Goal: Browse casually

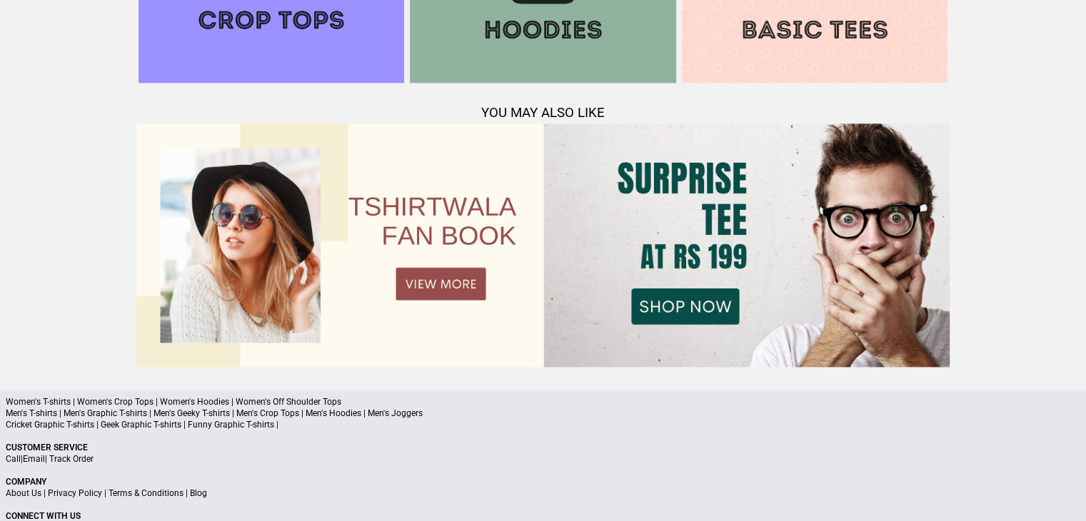
scroll to position [1777, 0]
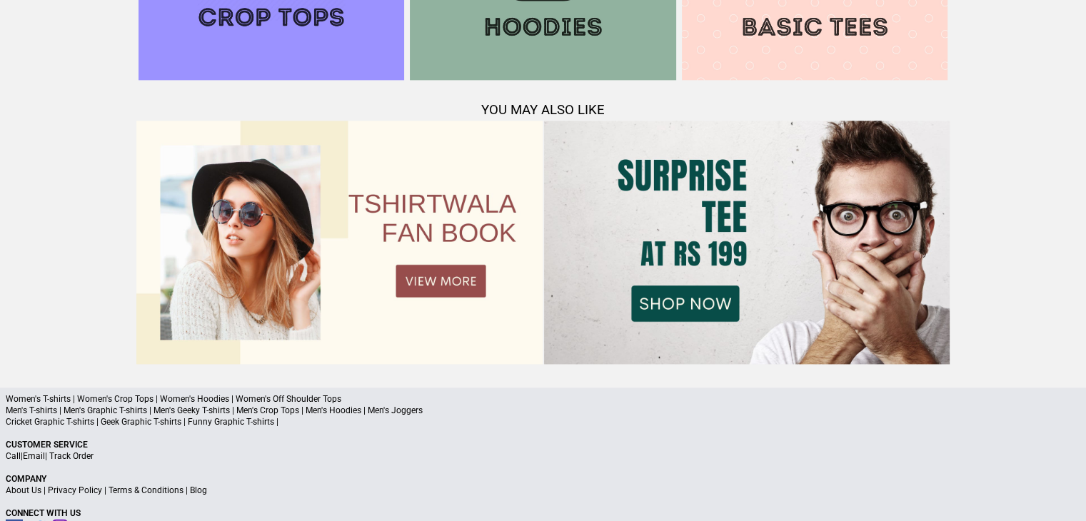
click at [706, 296] on img at bounding box center [747, 243] width 406 height 244
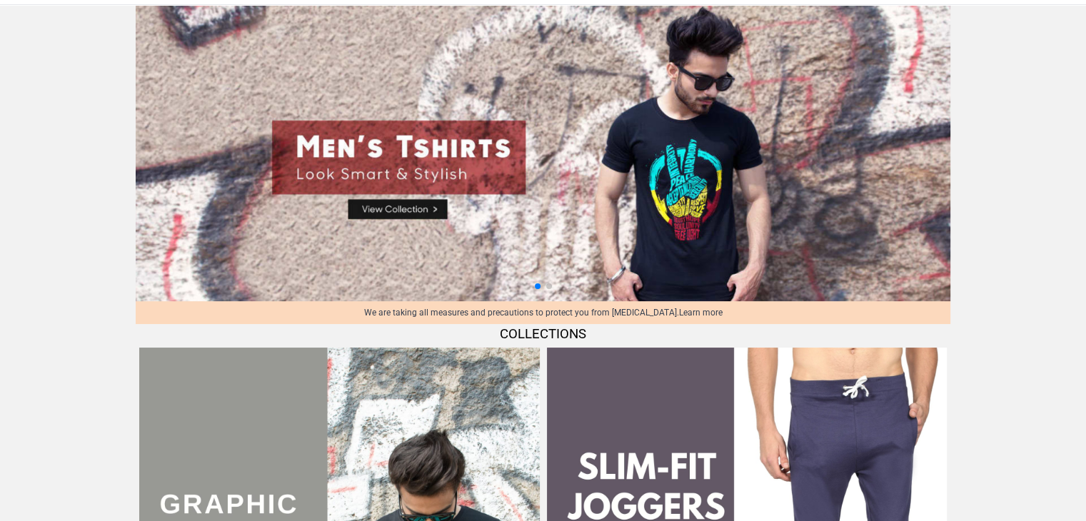
scroll to position [0, 0]
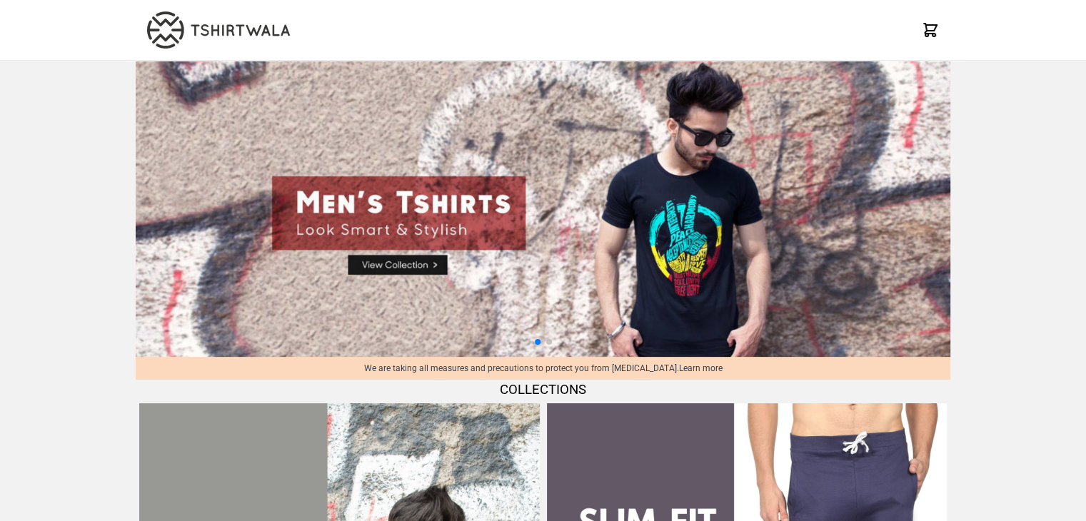
click at [924, 31] on icon at bounding box center [930, 29] width 17 height 17
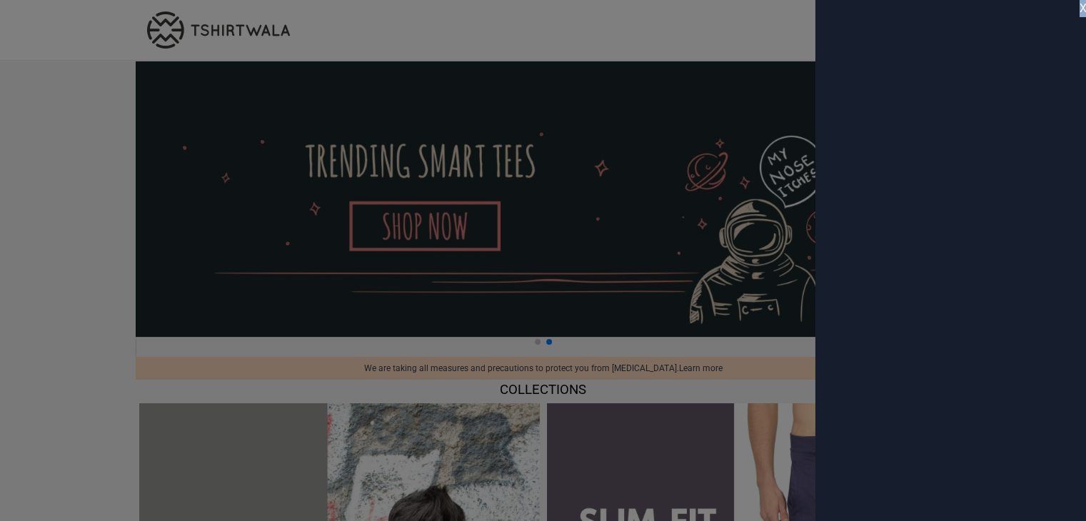
click at [924, 31] on div "X" at bounding box center [951, 260] width 271 height 521
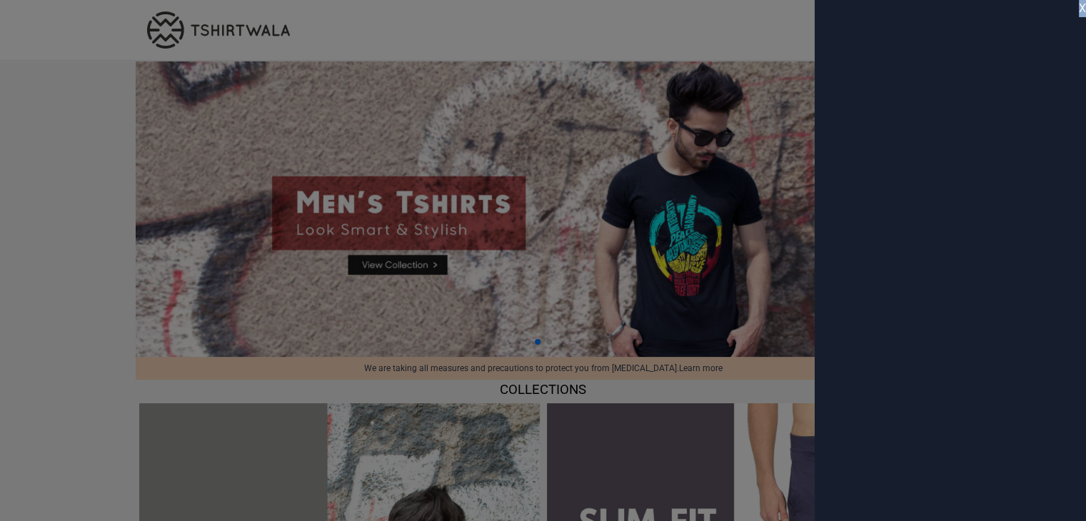
click at [1082, 9] on span "X" at bounding box center [1082, 8] width 7 height 17
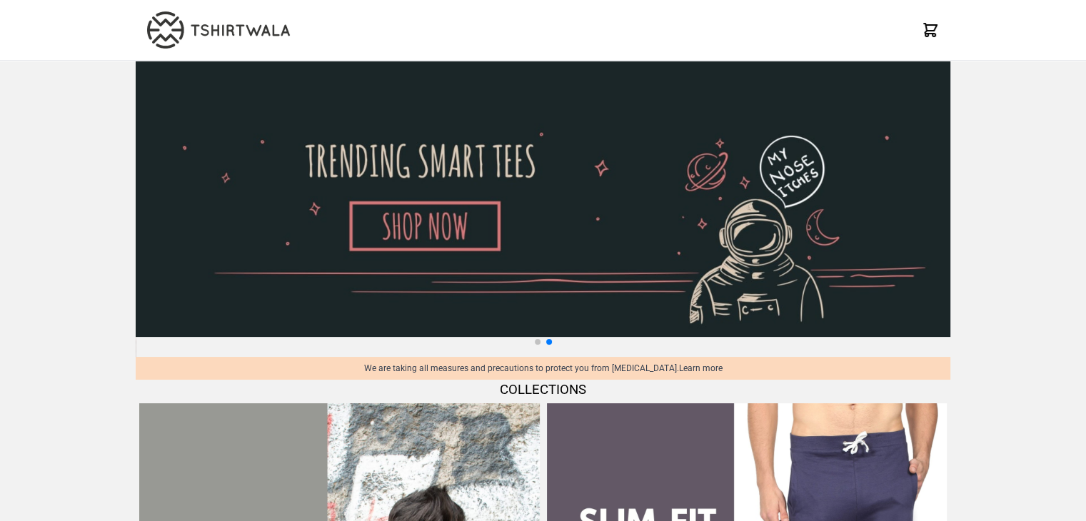
click at [933, 31] on icon at bounding box center [930, 30] width 13 height 13
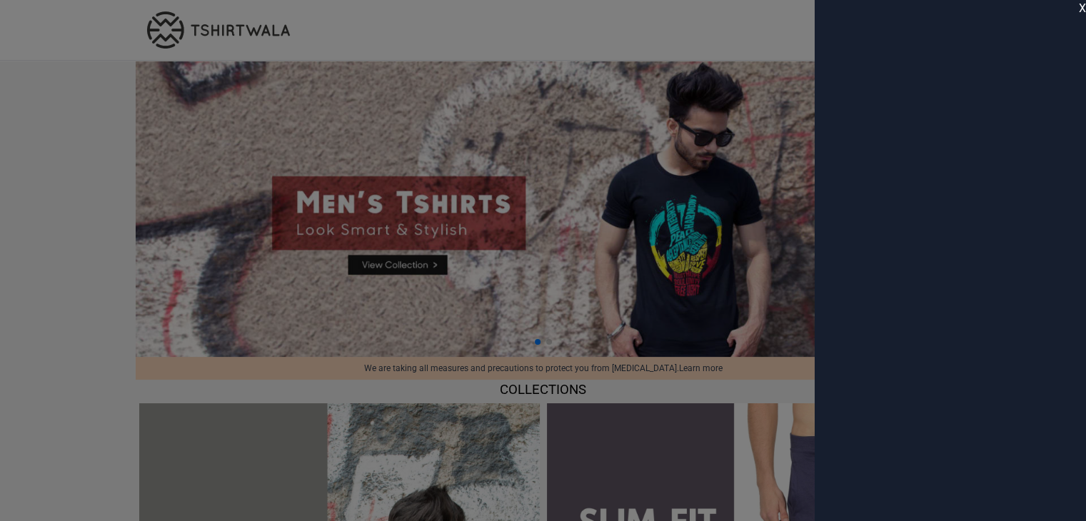
click at [1080, 13] on span "X" at bounding box center [1082, 8] width 7 height 17
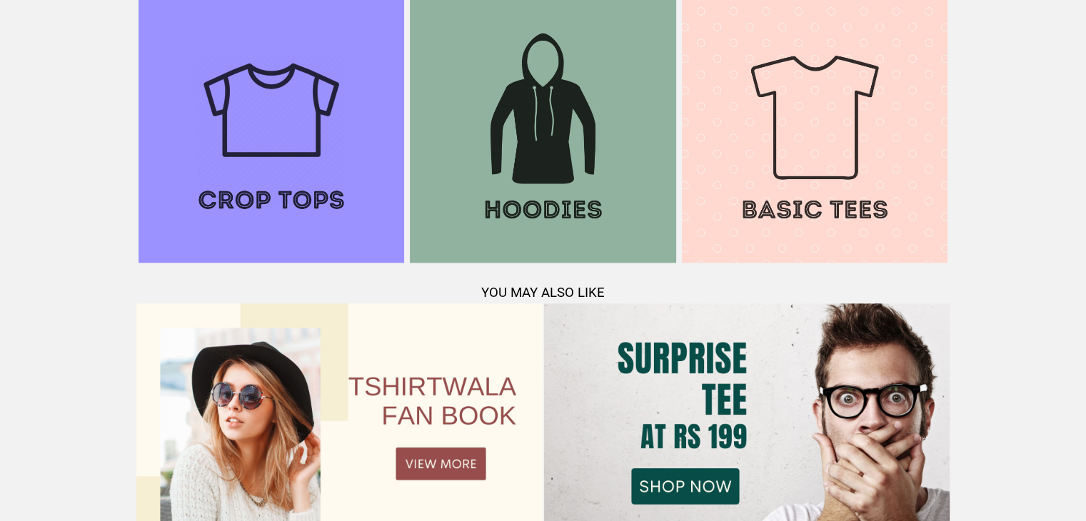
scroll to position [1814, 0]
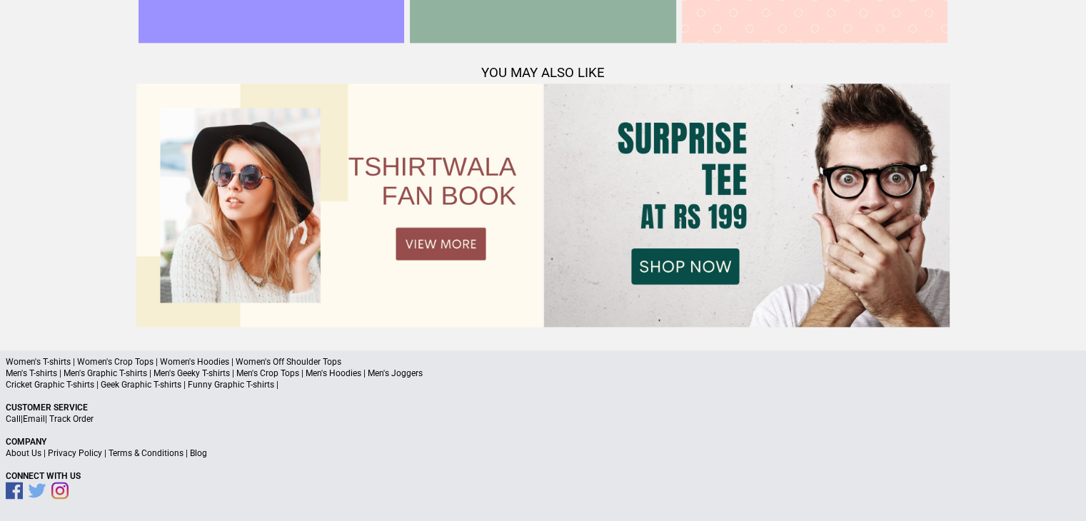
click at [59, 486] on icon at bounding box center [60, 490] width 9 height 9
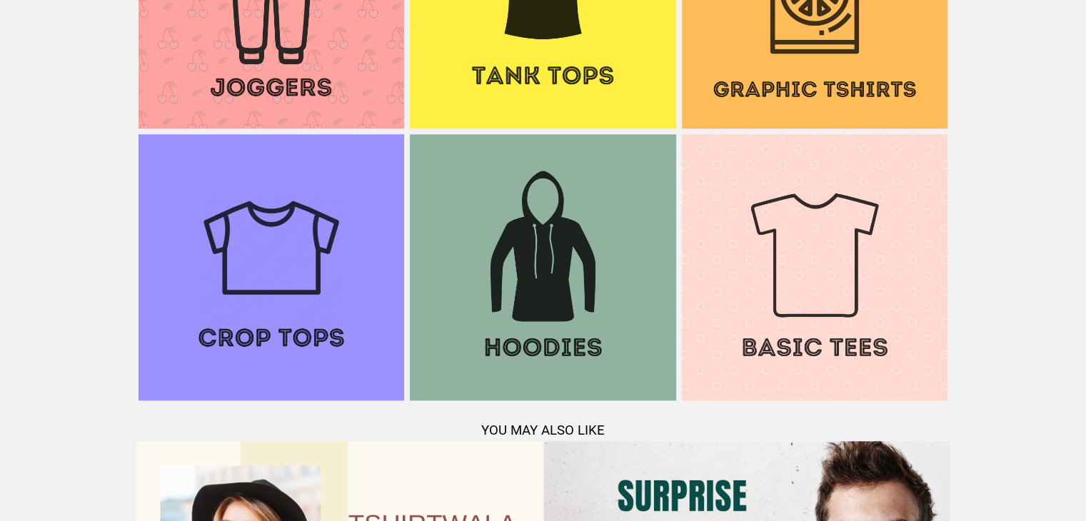
scroll to position [1451, 0]
